Goal: Task Accomplishment & Management: Manage account settings

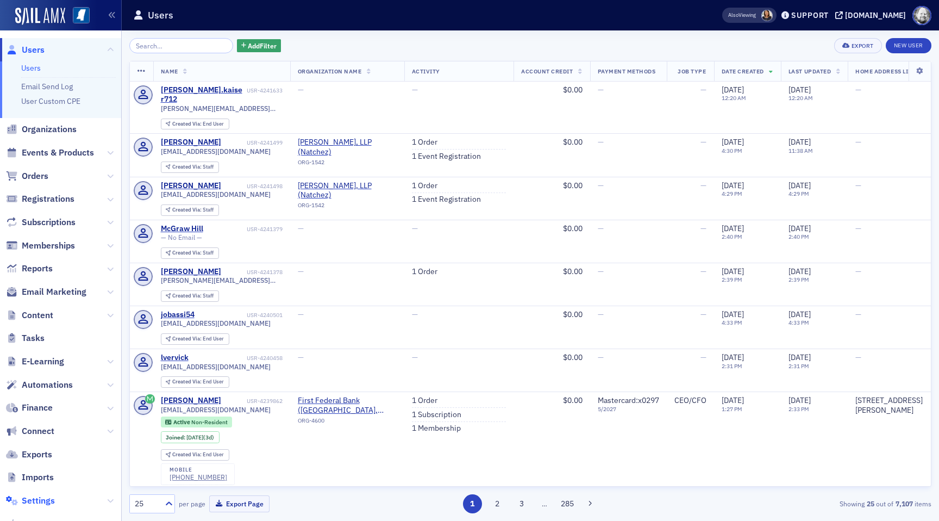
click at [41, 496] on span "Settings" at bounding box center [38, 501] width 33 height 12
select select "US"
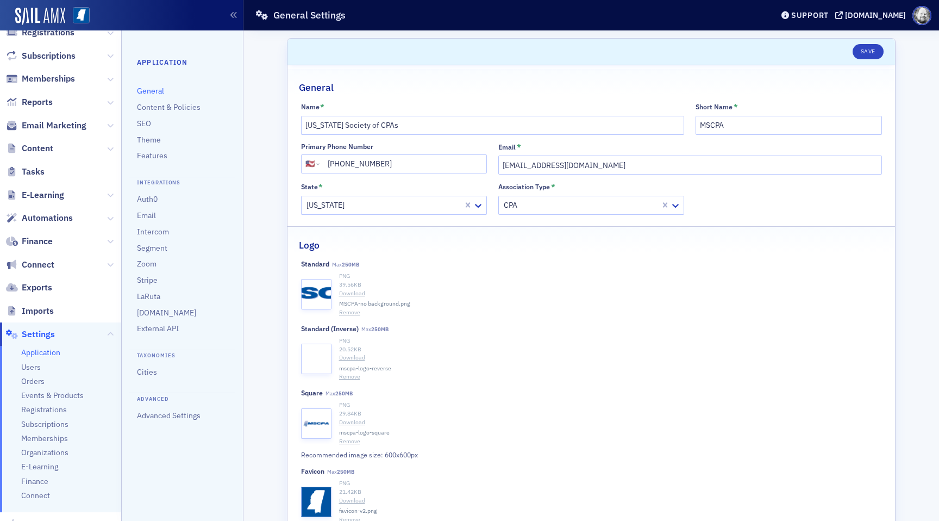
scroll to position [170, 0]
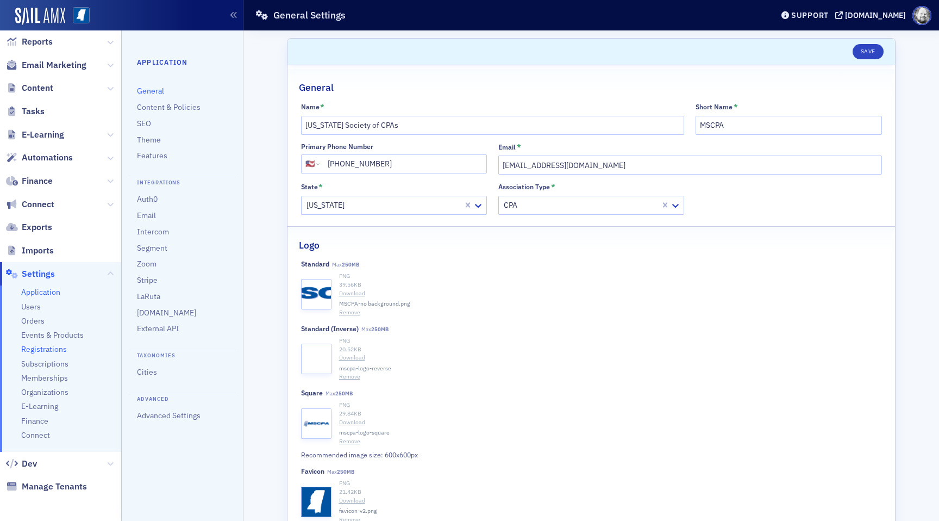
click at [42, 346] on span "Registrations" at bounding box center [44, 349] width 46 height 10
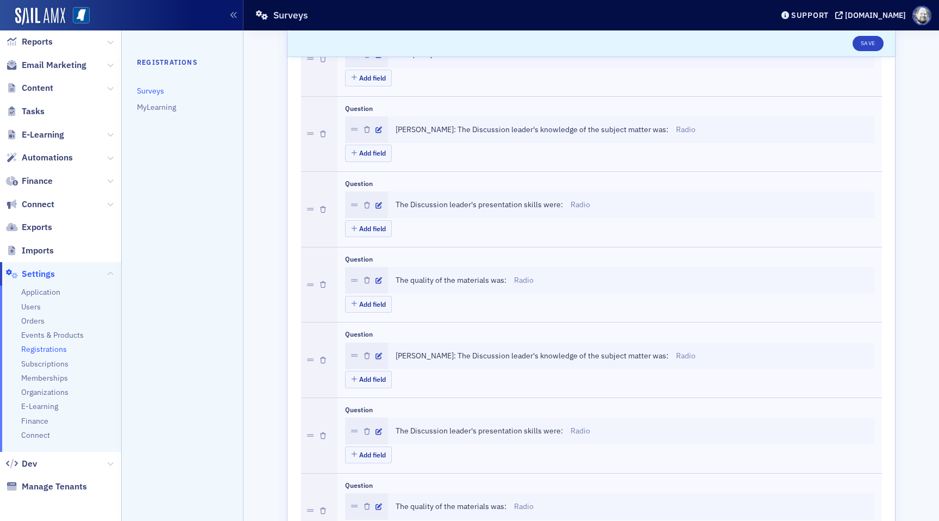
scroll to position [283, 0]
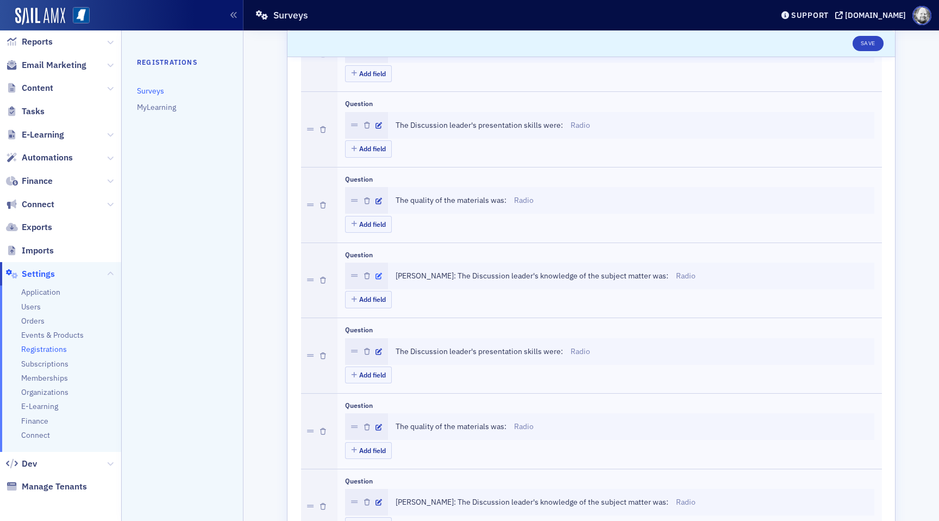
click at [379, 277] on icon "button" at bounding box center [379, 276] width 7 height 7
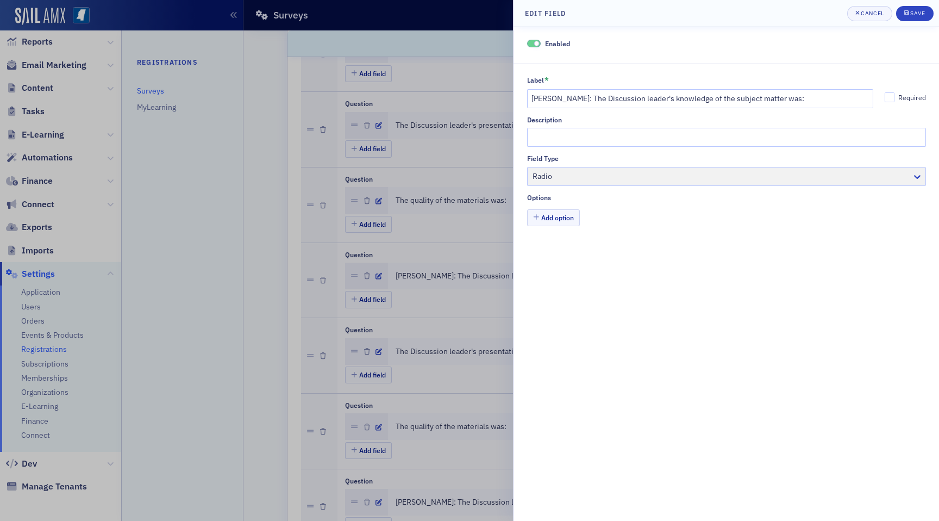
click at [439, 297] on div at bounding box center [469, 260] width 939 height 521
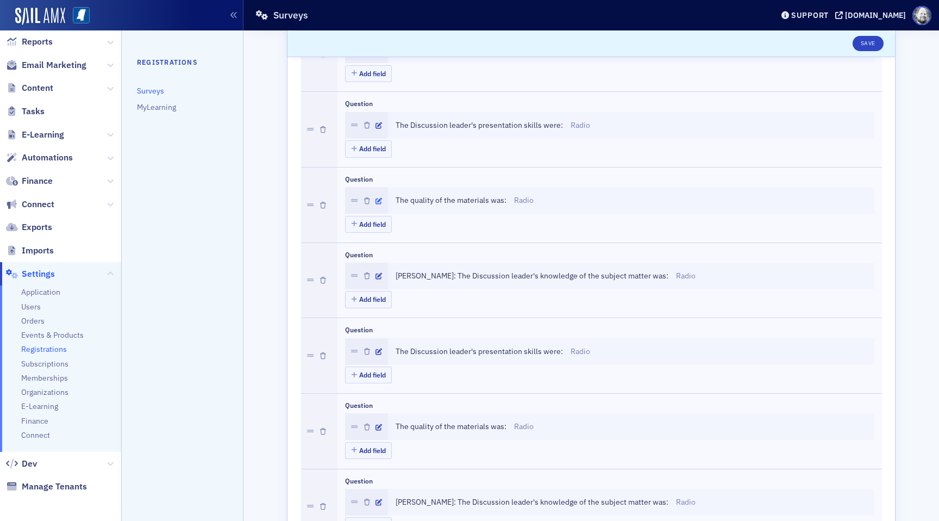
click at [379, 200] on icon "button" at bounding box center [379, 201] width 7 height 7
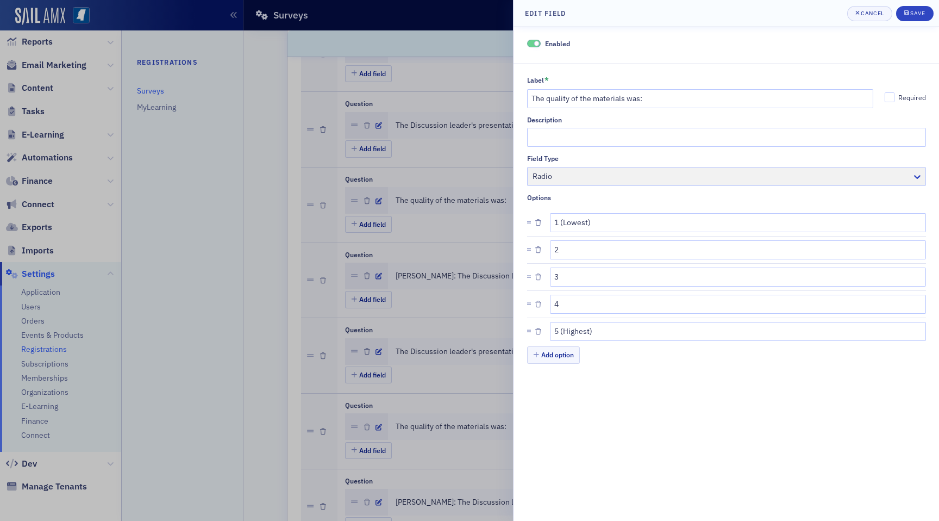
click at [440, 269] on div at bounding box center [469, 260] width 939 height 521
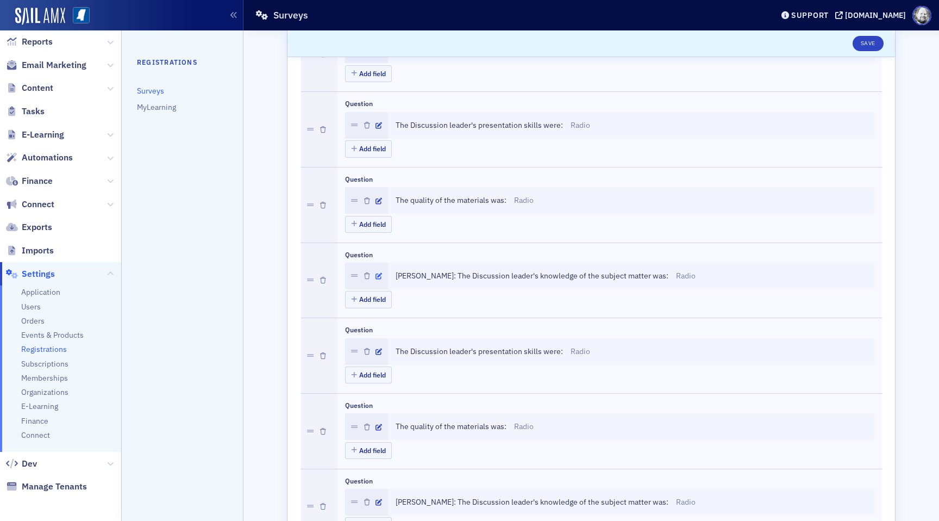
click at [379, 274] on icon "button" at bounding box center [379, 276] width 7 height 7
click at [381, 199] on icon "button" at bounding box center [379, 201] width 7 height 7
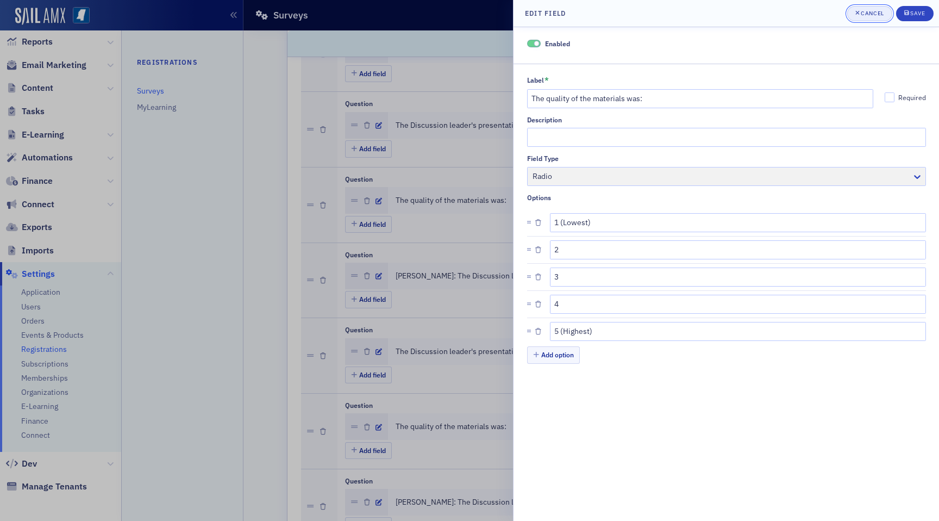
click at [871, 16] on div "Cancel" at bounding box center [872, 13] width 23 height 6
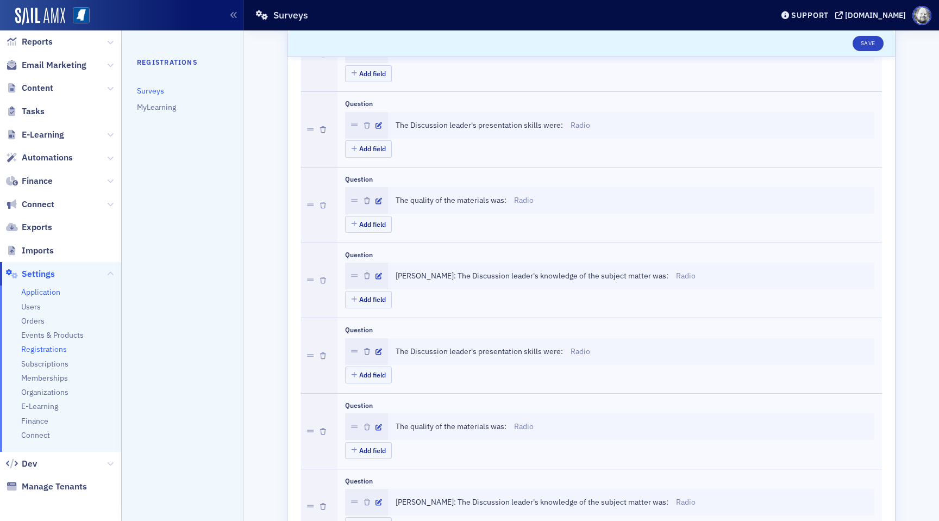
click at [39, 293] on span "Application" at bounding box center [40, 292] width 39 height 10
select select "US"
